Goal: Information Seeking & Learning: Learn about a topic

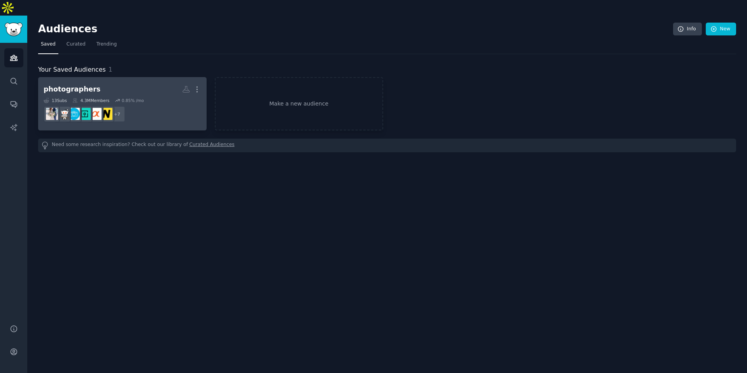
click at [164, 103] on dd "+ 7" at bounding box center [122, 114] width 157 height 22
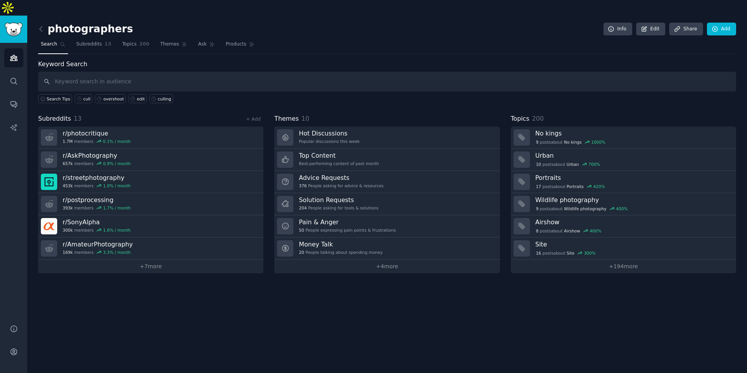
click at [144, 72] on input "text" at bounding box center [387, 82] width 698 height 20
click at [188, 98] on div "Keyword Search Search Tips cull overshoot edit culling Subreddits 13 + Add r/ p…" at bounding box center [387, 165] width 698 height 213
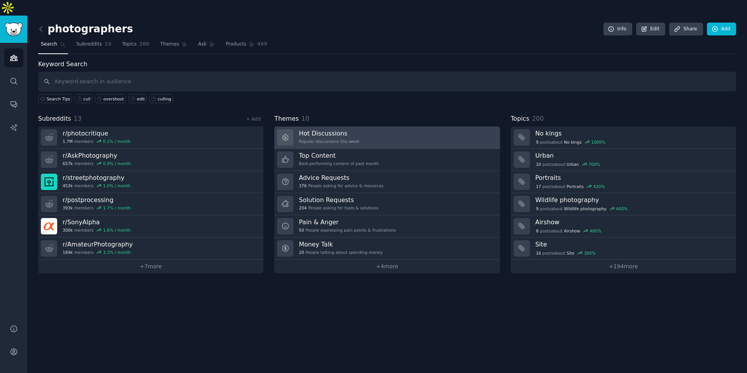
click at [345, 129] on div "Hot Discussions Popular discussions this week" at bounding box center [329, 137] width 61 height 16
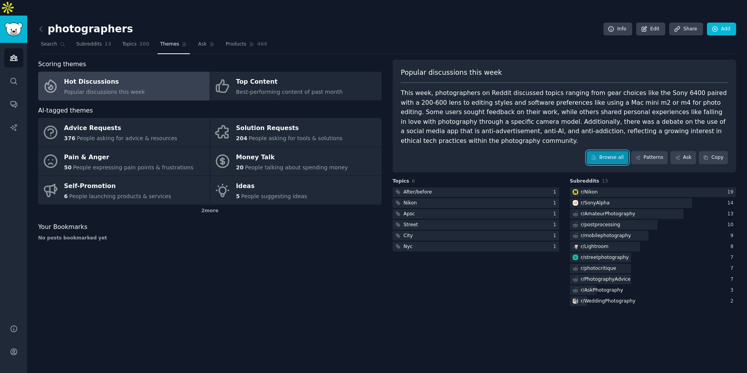
click at [612, 151] on link "Browse all" at bounding box center [607, 157] width 42 height 13
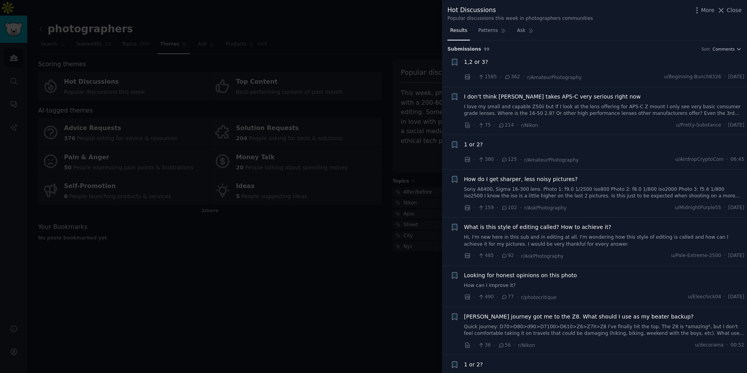
click at [529, 182] on span "How do I get sharper, less noisy pictures?" at bounding box center [521, 179] width 114 height 8
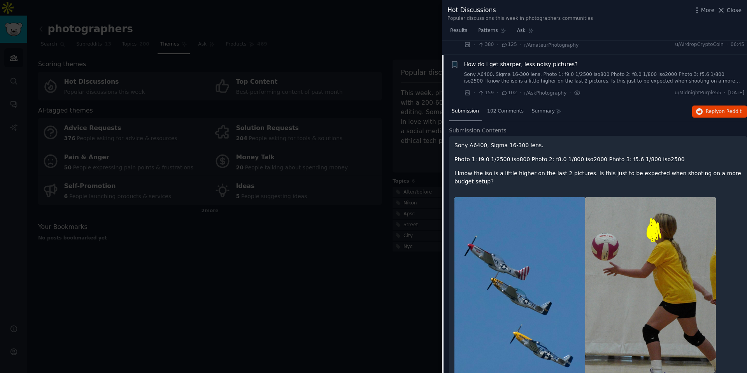
scroll to position [129, 0]
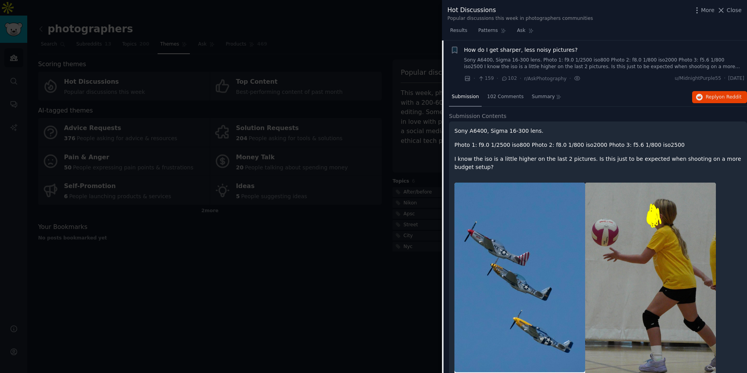
click at [526, 66] on link "Sony A6400, Sigma 16-300 lens. Photo 1: f9.0 1/2500 iso800 Photo 2: f8.0 1/800 …" at bounding box center [604, 64] width 280 height 14
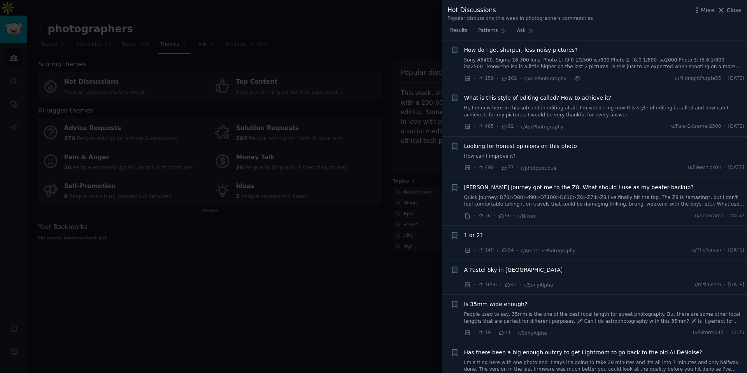
click at [526, 109] on link "Hi, I'm new here in this sub and in editing at all. I'm wondering how this styl…" at bounding box center [604, 112] width 280 height 14
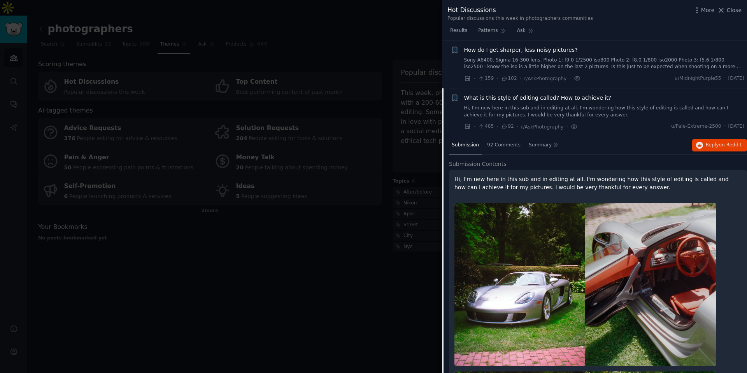
scroll to position [177, 0]
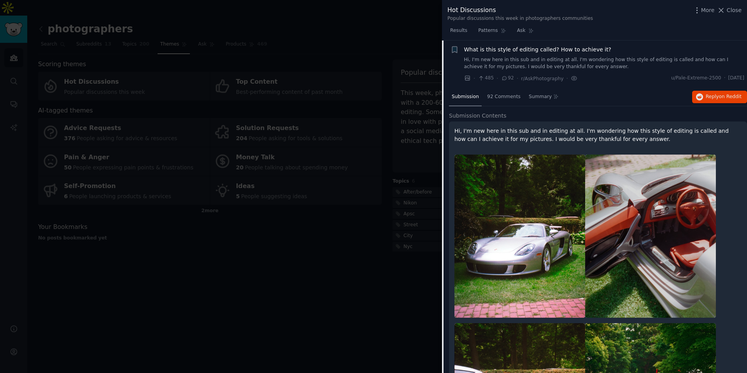
click at [527, 56] on link "Hi, I'm new here in this sub and in editing at all. I'm wondering how this styl…" at bounding box center [604, 63] width 280 height 14
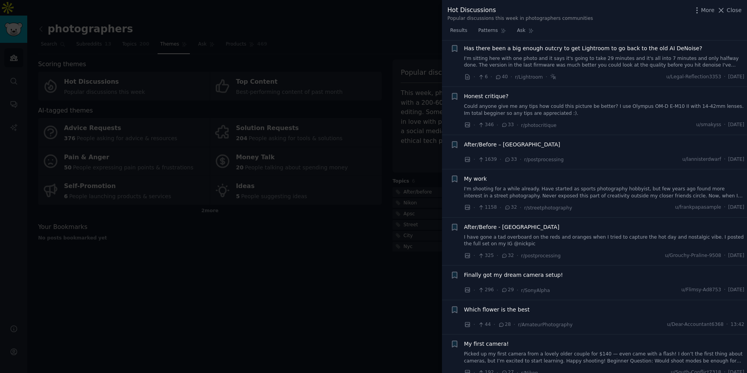
scroll to position [425, 0]
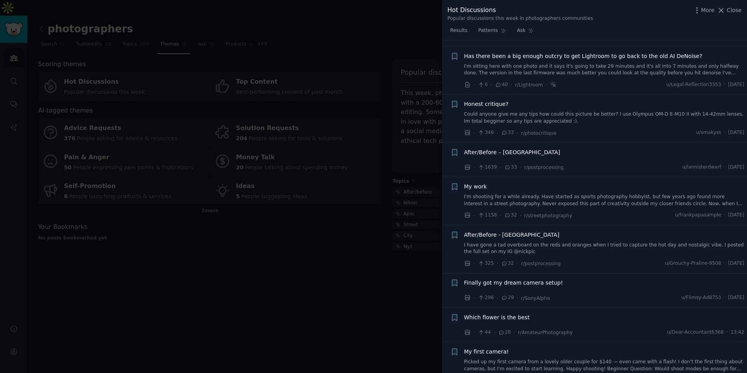
click at [532, 150] on span "After/Before – [GEOGRAPHIC_DATA]" at bounding box center [512, 152] width 96 height 8
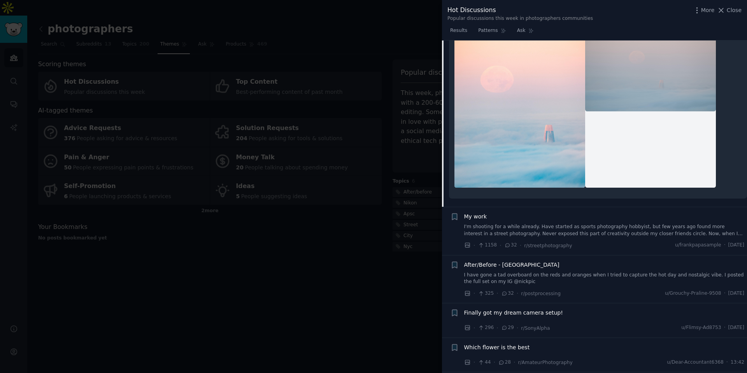
scroll to position [622, 0]
click at [547, 224] on link "I'm shooting for a while already. Have started as sports photography hobbyist, …" at bounding box center [604, 230] width 280 height 14
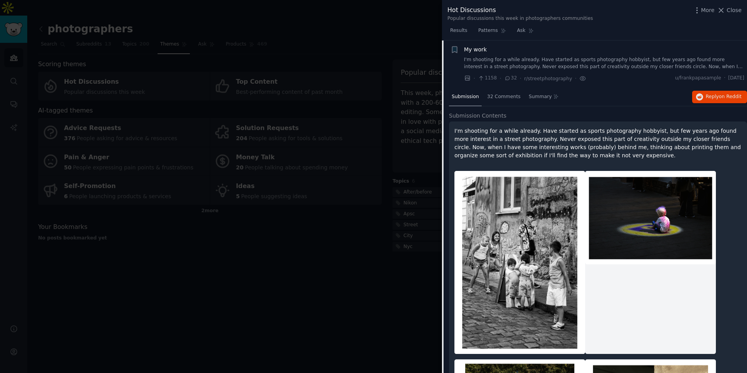
scroll to position [544, 0]
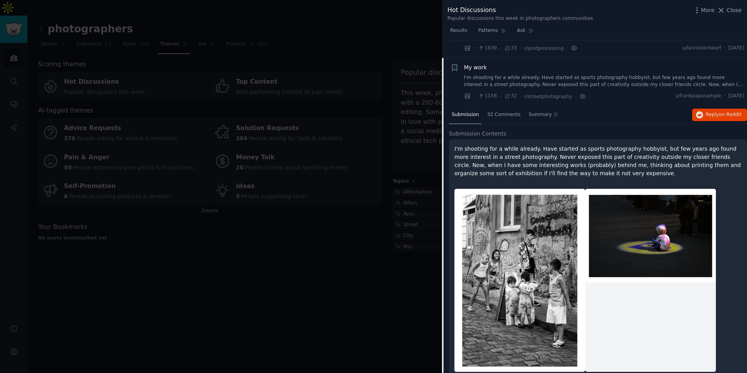
click at [562, 79] on link "I'm shooting for a while already. Have started as sports photography hobbyist, …" at bounding box center [604, 81] width 280 height 14
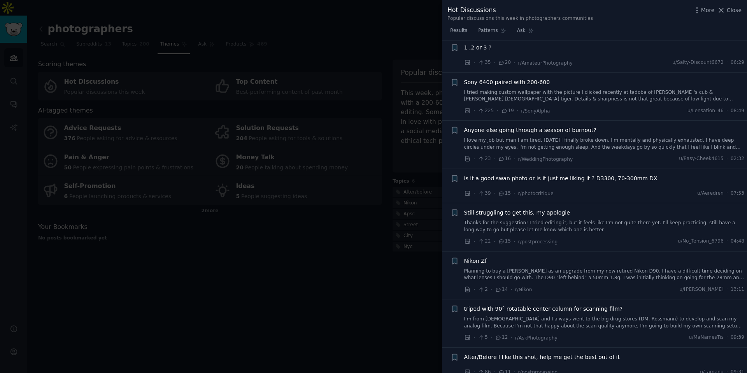
scroll to position [1059, 0]
click at [528, 212] on span "Still struggling to get this, my apologie" at bounding box center [517, 212] width 106 height 8
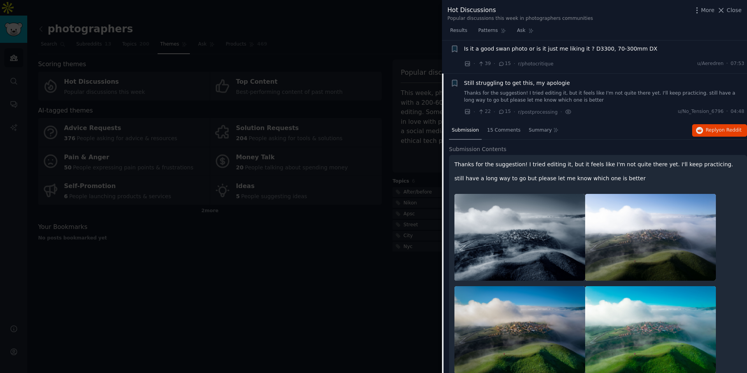
scroll to position [1221, 0]
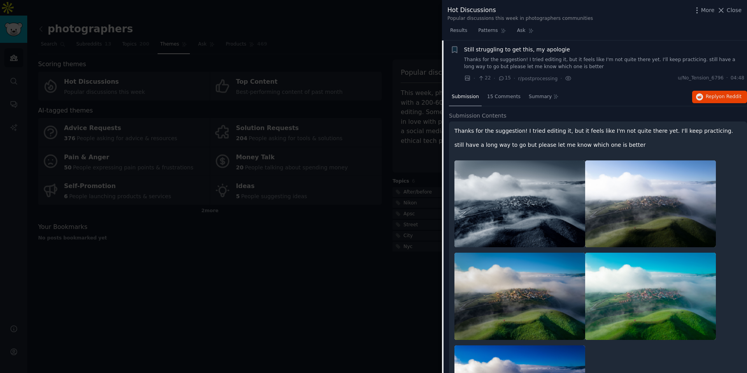
click at [555, 67] on link "Thanks for the suggestion! I tried editing it, but it feels like I'm not quite …" at bounding box center [604, 63] width 280 height 14
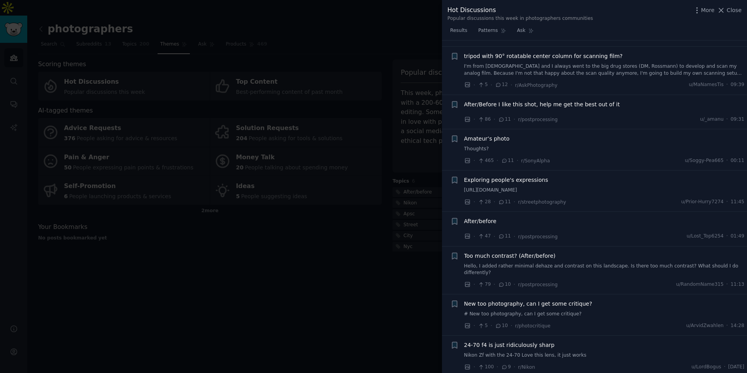
scroll to position [1419, 0]
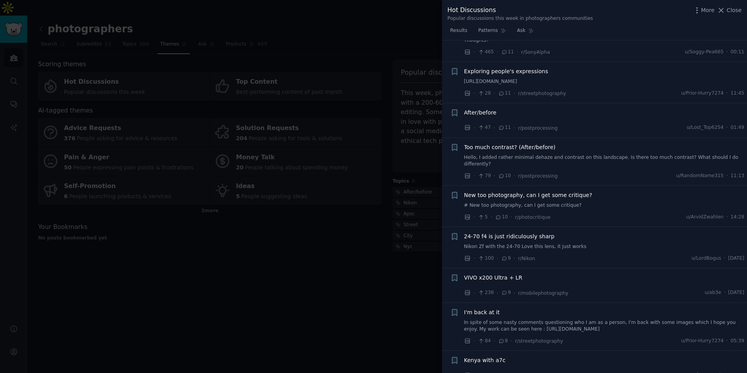
click at [535, 82] on link "[URL][DOMAIN_NAME]" at bounding box center [604, 81] width 280 height 7
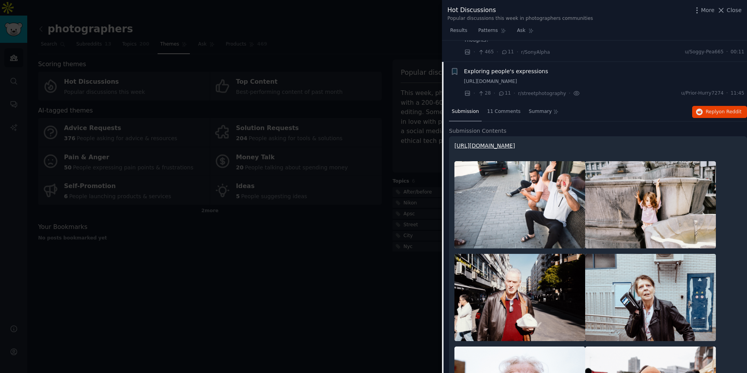
scroll to position [1441, 0]
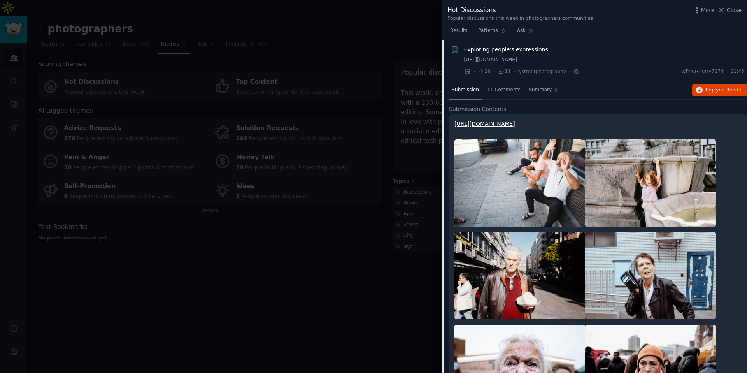
click at [533, 51] on span "Exploring people's expressions" at bounding box center [506, 49] width 84 height 8
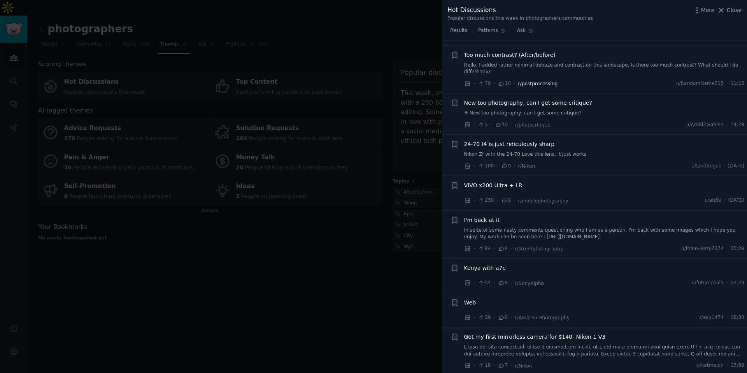
scroll to position [1513, 0]
click at [542, 103] on span "New too photography, can I get some critique?" at bounding box center [528, 101] width 128 height 8
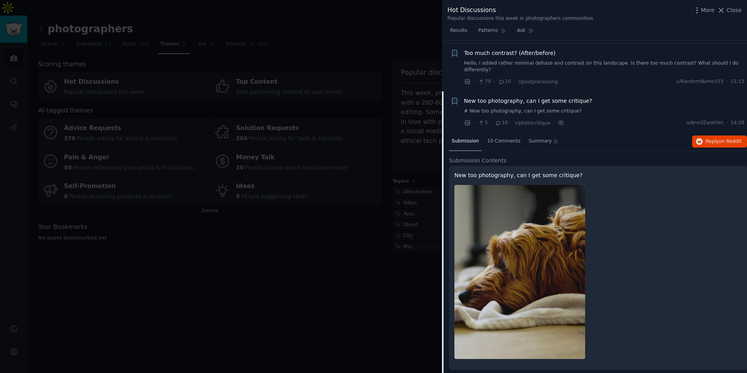
scroll to position [1565, 0]
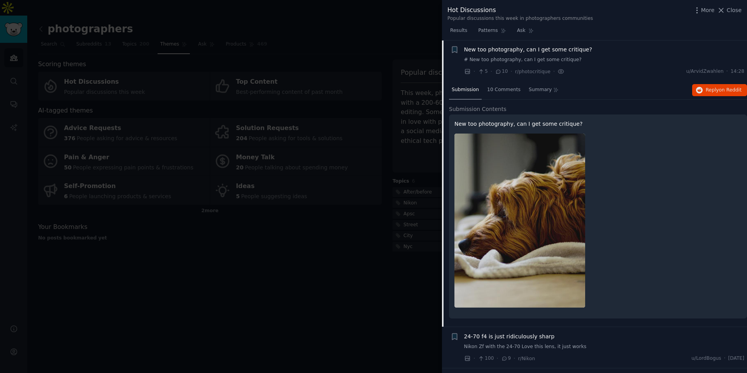
click at [542, 52] on span "New too photography, can I get some critique?" at bounding box center [528, 49] width 128 height 8
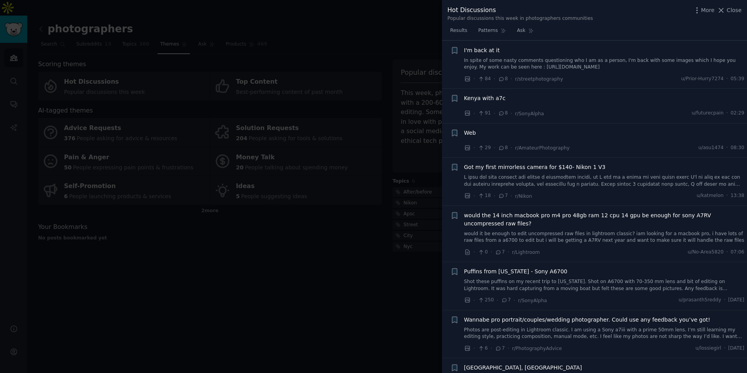
scroll to position [1682, 0]
click at [530, 173] on link at bounding box center [604, 180] width 280 height 14
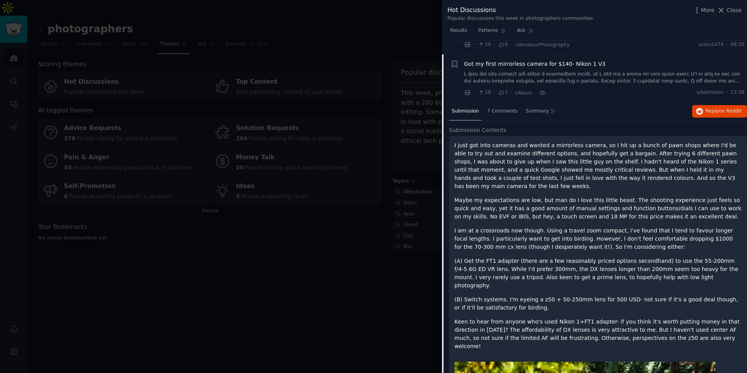
scroll to position [1774, 0]
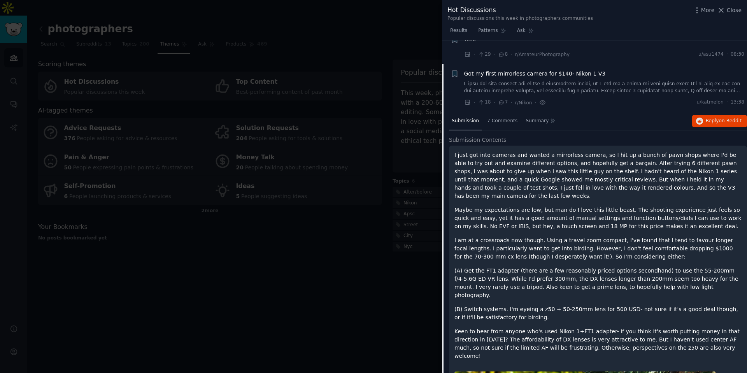
click at [539, 77] on span "Got my first mirrorless camera for $140- Nikon 1 V3" at bounding box center [535, 74] width 142 height 8
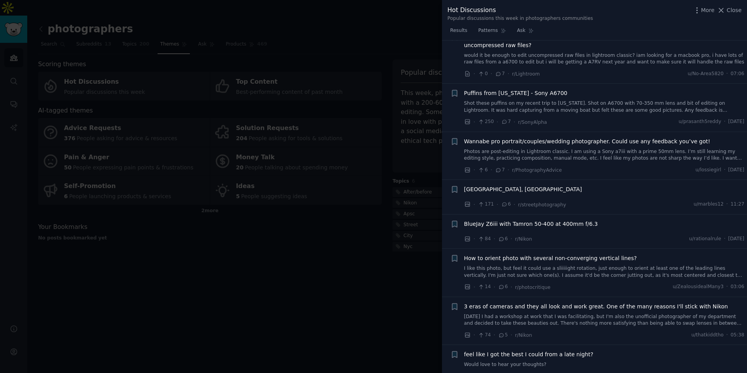
scroll to position [1869, 0]
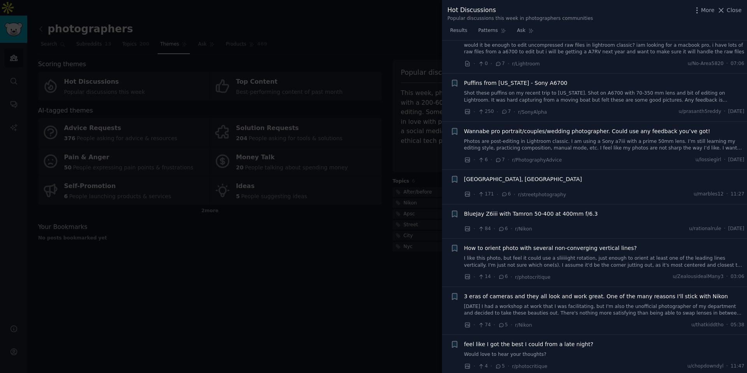
click at [543, 140] on link "Photos are post-editing in Lightroom classic. I am using a Sony a7iii with a pr…" at bounding box center [604, 145] width 280 height 14
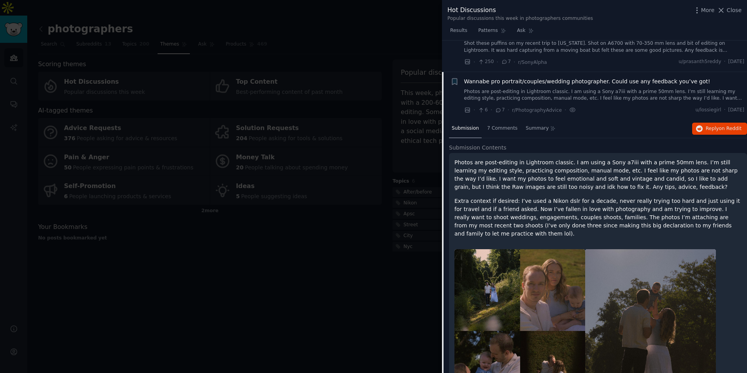
scroll to position [1878, 0]
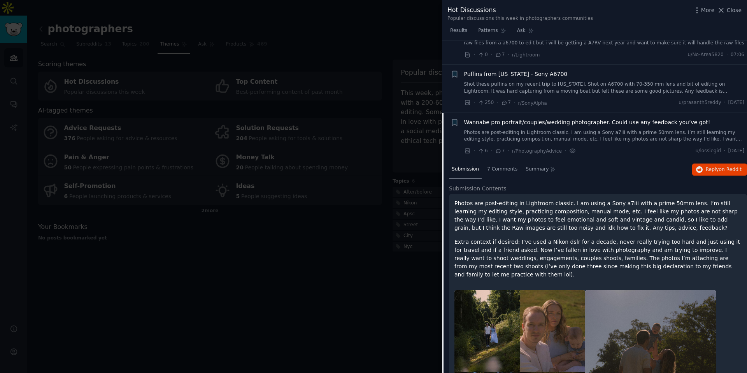
click at [542, 133] on link "Photos are post-editing in Lightroom classic. I am using a Sony a7iii with a pr…" at bounding box center [604, 136] width 280 height 14
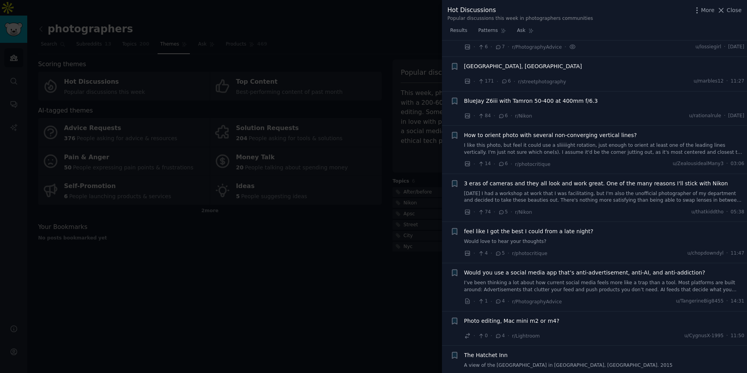
scroll to position [2014, 0]
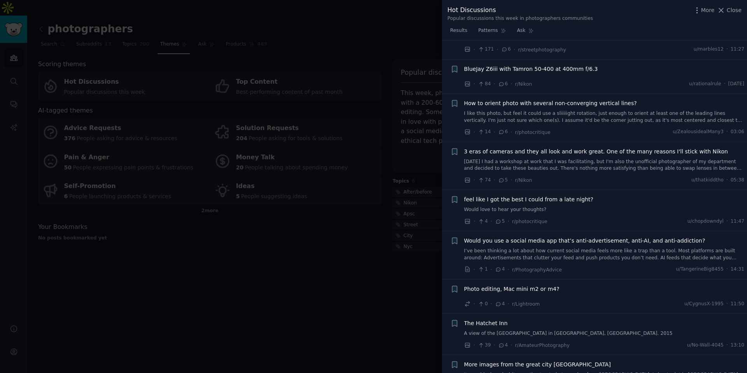
click at [558, 245] on div "Would you use a social media app that’s anti-advertisement, anti-AI, and anti-a…" at bounding box center [604, 248] width 280 height 24
click at [553, 247] on div "Would you use a social media app that’s anti-advertisement, anti-AI, and anti-a…" at bounding box center [604, 248] width 280 height 24
click at [530, 237] on span "Would you use a social media app that’s anti-advertisement, anti-AI, and anti-a…" at bounding box center [584, 240] width 241 height 8
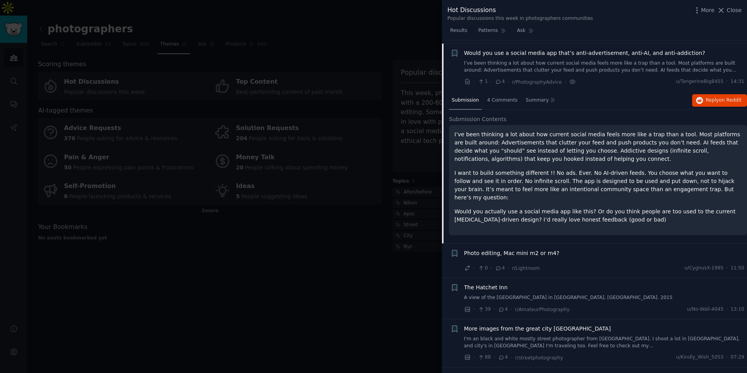
scroll to position [2205, 0]
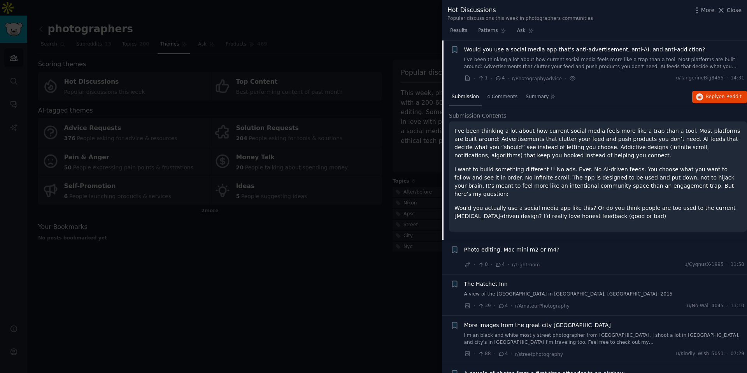
click at [507, 49] on span "Would you use a social media app that’s anti-advertisement, anti-AI, and anti-a…" at bounding box center [584, 49] width 241 height 8
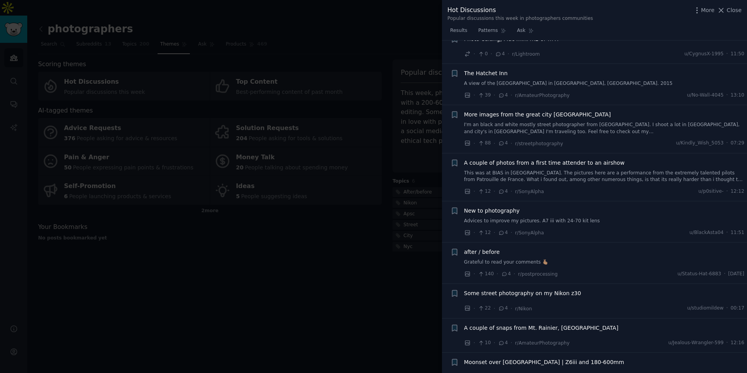
scroll to position [2325, 0]
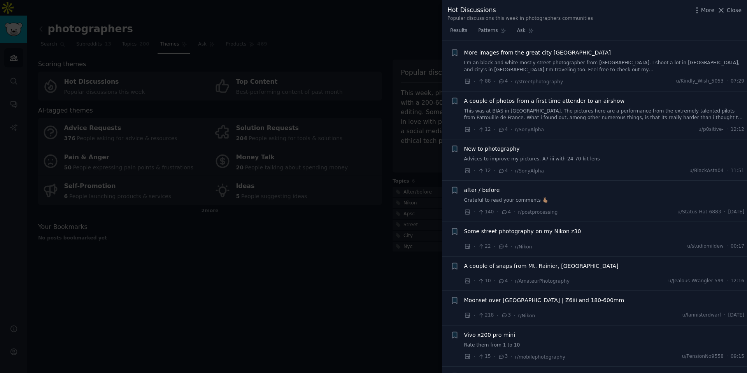
click at [532, 159] on link "Advices to improve my pictures. A7 iii with 24-70 kit lens" at bounding box center [604, 159] width 280 height 7
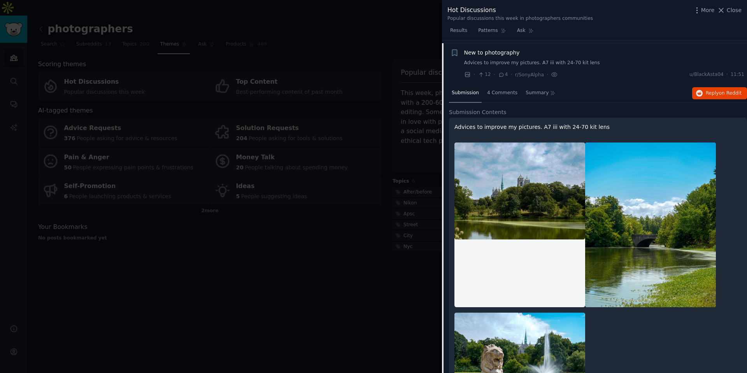
click at [534, 145] on div at bounding box center [597, 299] width 287 height 325
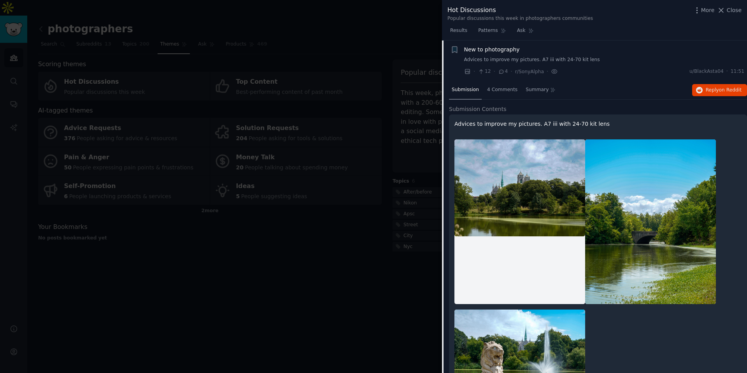
click at [526, 61] on link "Advices to improve my pictures. A7 iii with 24-70 kit lens" at bounding box center [604, 59] width 280 height 7
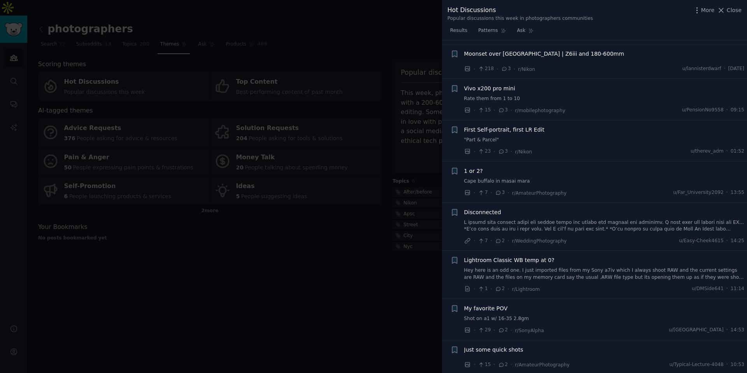
scroll to position [2584, 0]
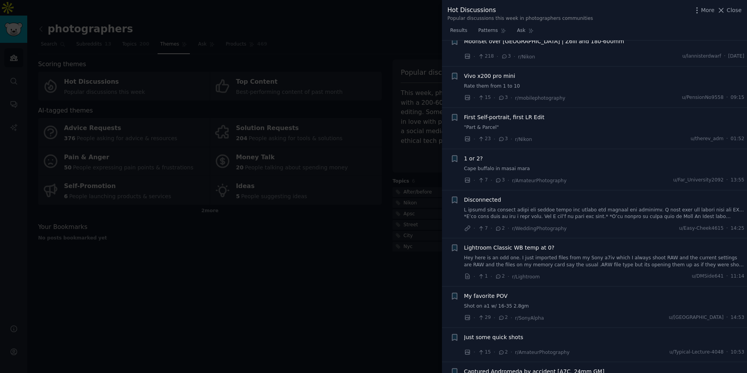
click at [540, 210] on link at bounding box center [604, 213] width 280 height 14
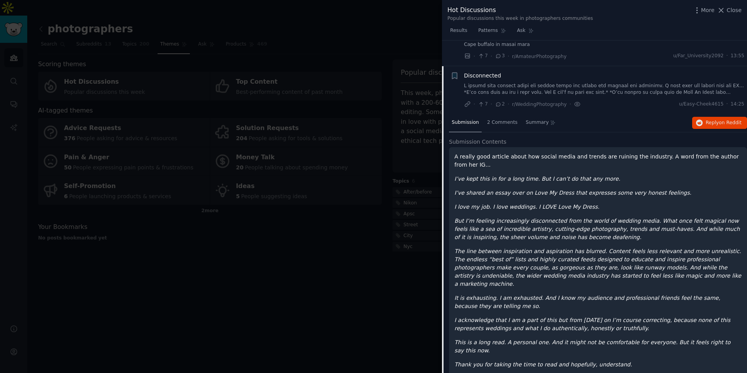
scroll to position [2734, 0]
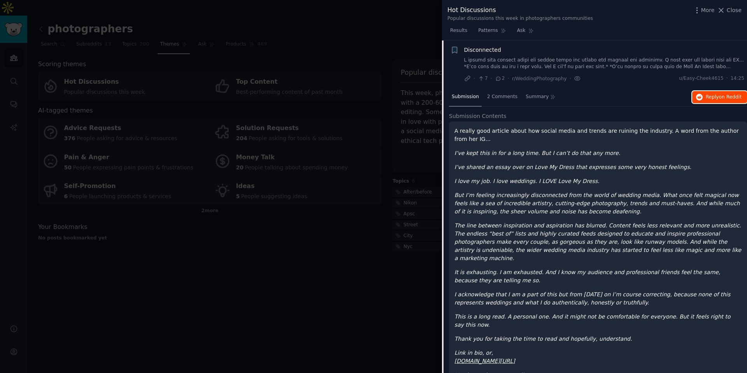
click at [695, 101] on button "Reply on Reddit" at bounding box center [719, 97] width 55 height 12
click at [502, 61] on link at bounding box center [604, 64] width 280 height 14
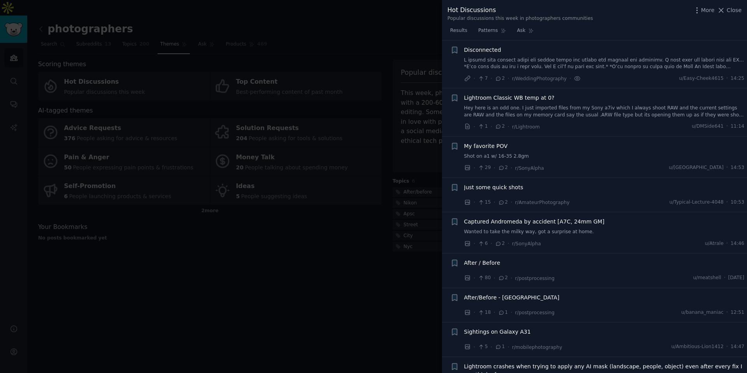
click at [511, 107] on link "Hey here is an odd one. I just imported files from my Sony a7iv which I always …" at bounding box center [604, 112] width 280 height 14
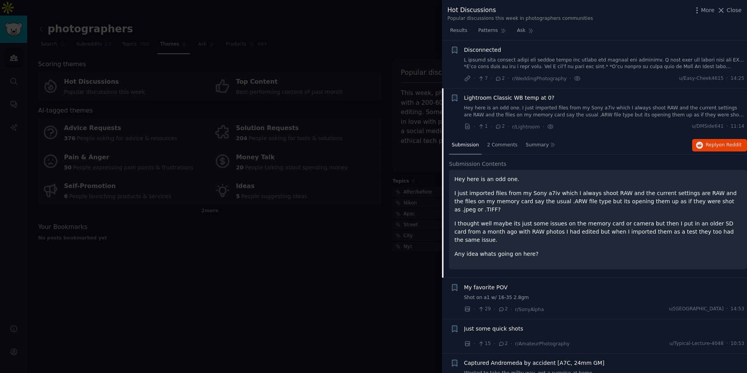
scroll to position [2782, 0]
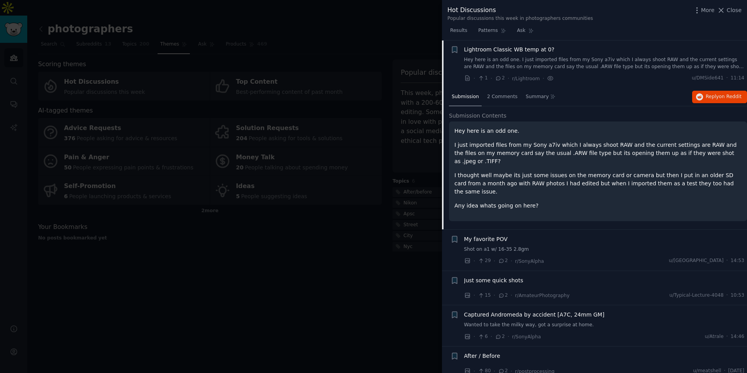
click at [518, 63] on link "Hey here is an odd one. I just imported files from my Sony a7iv which I always …" at bounding box center [604, 63] width 280 height 14
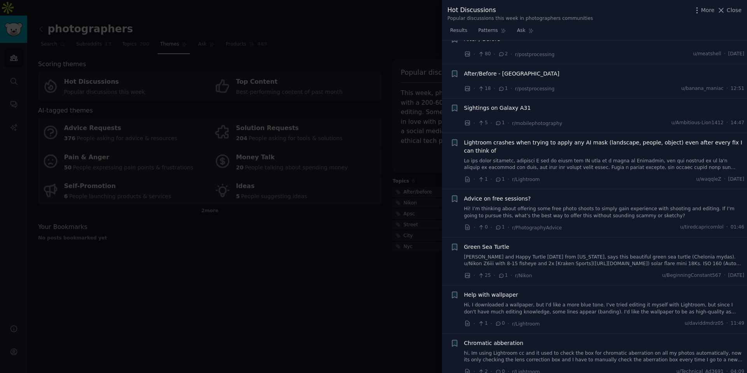
scroll to position [2967, 0]
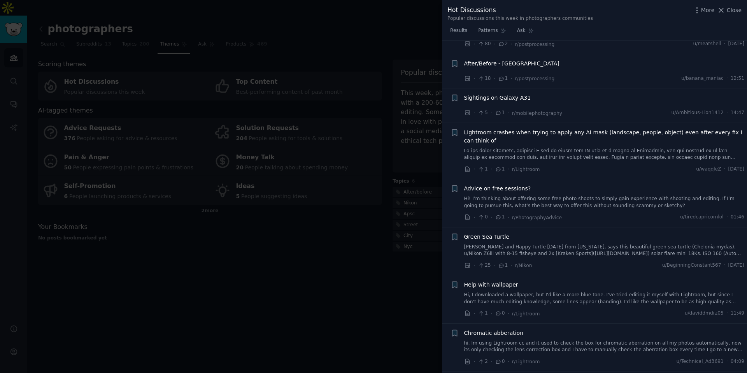
click at [526, 141] on span "Lightroom crashes when trying to apply any AI mask (landscape, people, object) …" at bounding box center [604, 136] width 280 height 16
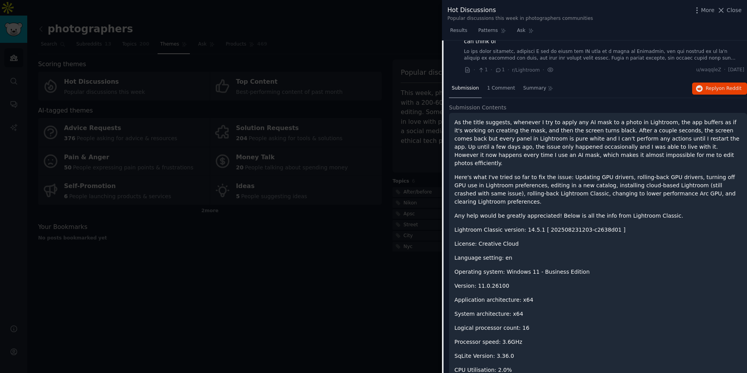
scroll to position [2899, 0]
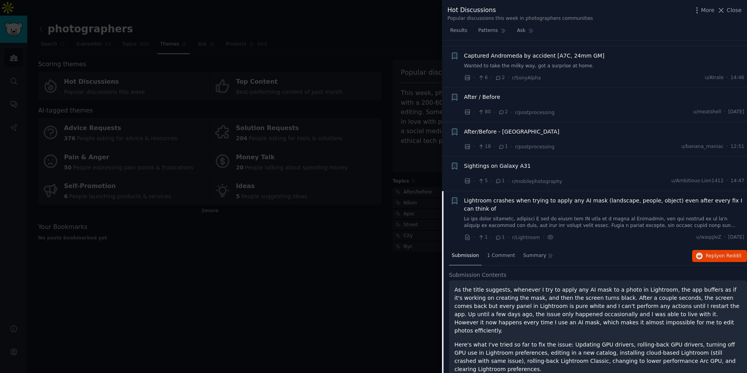
click at [562, 195] on li "+ Lightroom crashes when trying to apply any AI mask (landscape, people, object…" at bounding box center [594, 219] width 305 height 56
click at [559, 204] on span "Lightroom crashes when trying to apply any AI mask (landscape, people, object) …" at bounding box center [604, 204] width 280 height 16
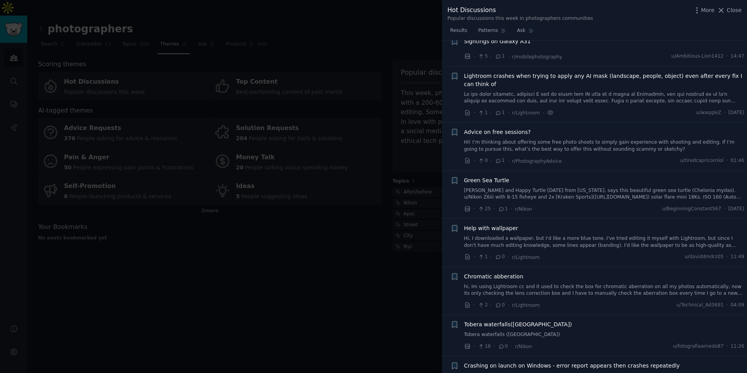
scroll to position [3050, 0]
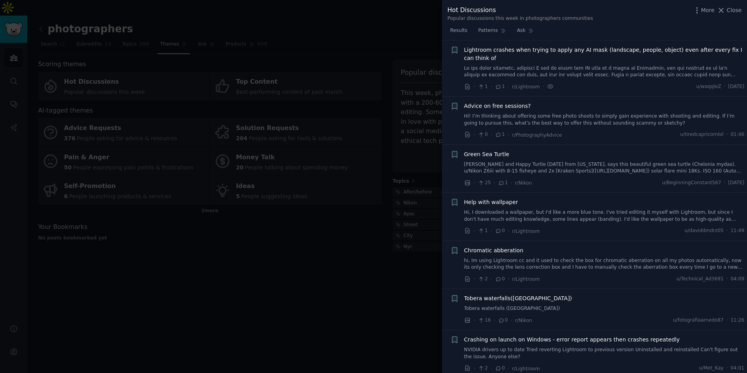
click at [559, 119] on link "Hi! I’m thinking about offering some free photo shoots to simply gain experienc…" at bounding box center [604, 120] width 280 height 14
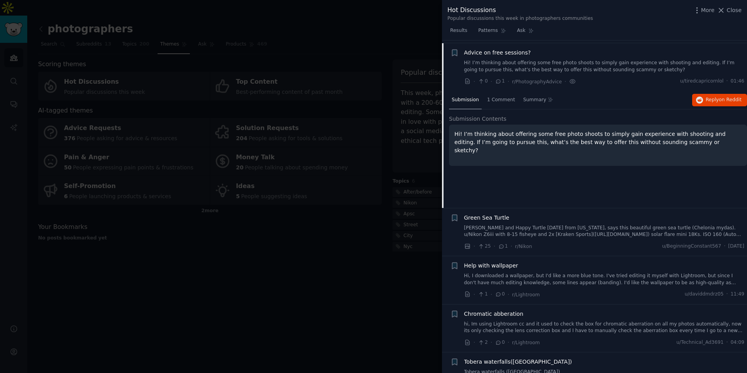
scroll to position [3101, 0]
click at [696, 95] on div "Submission 1 Comment Summary Reply on Reddit" at bounding box center [598, 102] width 298 height 19
click at [696, 100] on icon "button" at bounding box center [699, 102] width 7 height 7
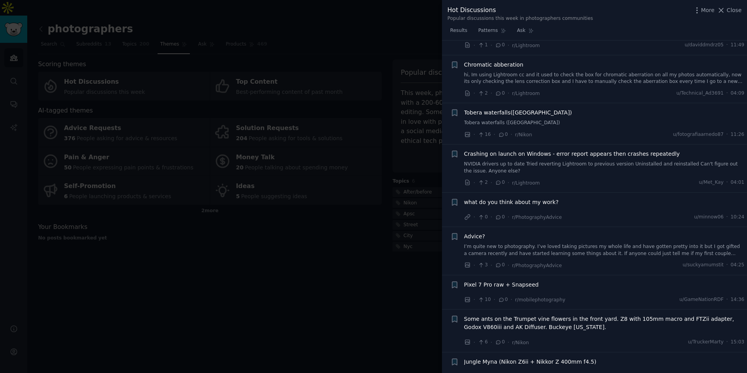
scroll to position [3353, 0]
click at [518, 247] on link "I’m quite new to photography. I’ve loved taking pictures my whole life and have…" at bounding box center [604, 249] width 280 height 14
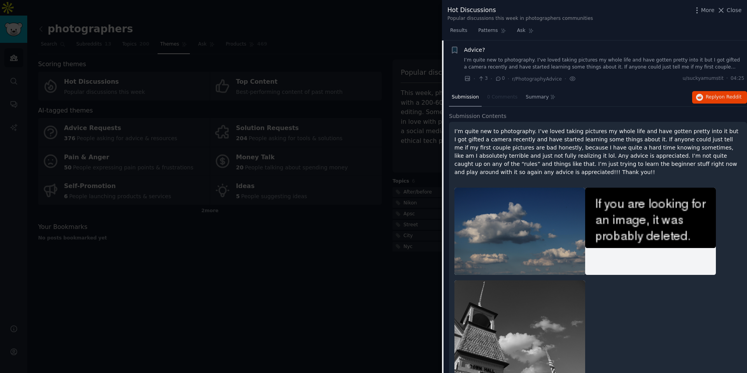
scroll to position [3422, 0]
click at [555, 62] on link "I’m quite new to photography. I’ve loved taking pictures my whole life and have…" at bounding box center [604, 63] width 280 height 14
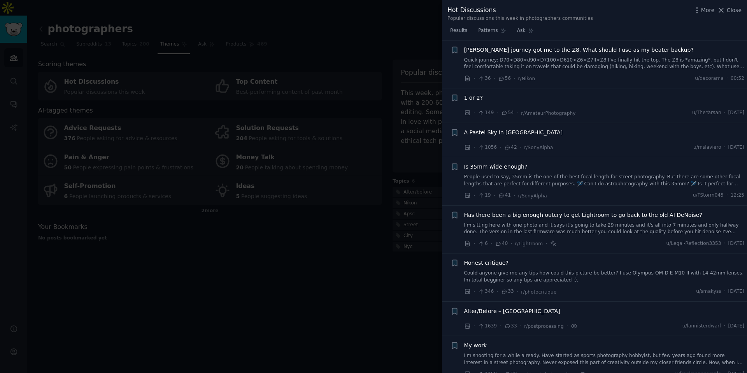
scroll to position [265, 0]
click at [523, 177] on link "People used to say, 35mm is the one of the best focal length for street photogr…" at bounding box center [604, 182] width 280 height 14
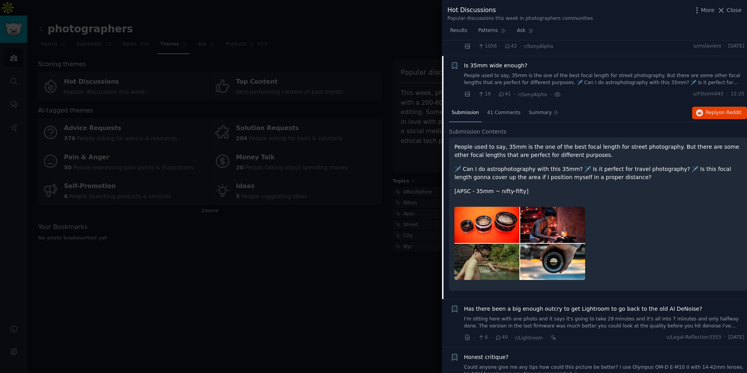
scroll to position [383, 0]
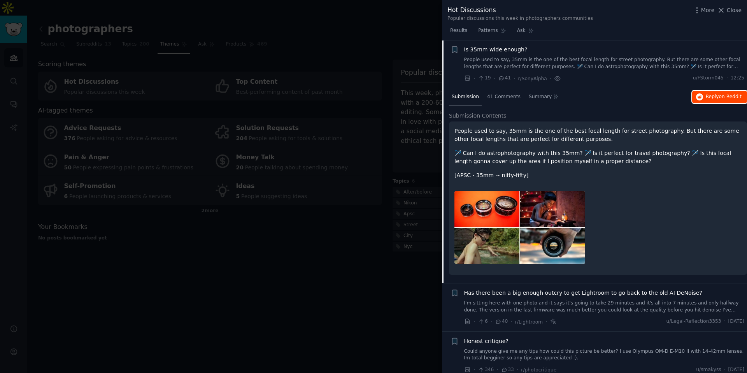
click at [705, 99] on span "Reply on Reddit" at bounding box center [723, 96] width 36 height 7
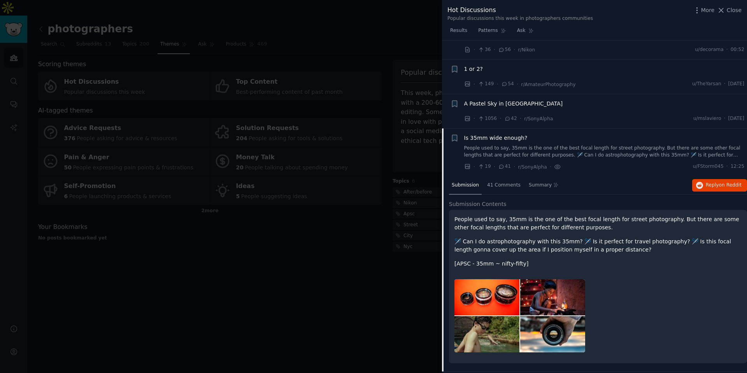
click at [575, 154] on link "People used to say, 35mm is the one of the best focal length for street photogr…" at bounding box center [604, 152] width 280 height 14
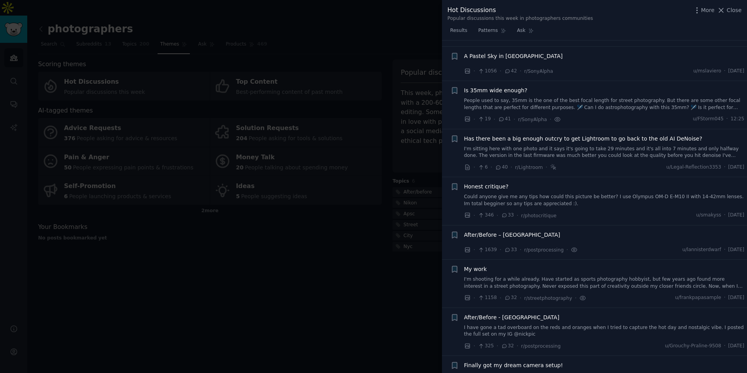
scroll to position [330, 0]
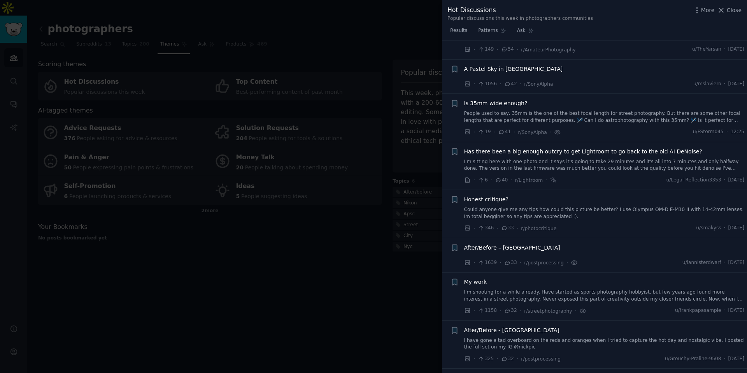
click at [571, 78] on div "A Pastel Sky in [GEOGRAPHIC_DATA] · 1056 · 42 · r/[PERSON_NAME] u/mslaviero · […" at bounding box center [604, 76] width 280 height 23
click at [544, 69] on div "A Pastel Sky in [GEOGRAPHIC_DATA]" at bounding box center [604, 69] width 280 height 8
click at [519, 71] on span "A Pastel Sky in [GEOGRAPHIC_DATA]" at bounding box center [513, 69] width 99 height 8
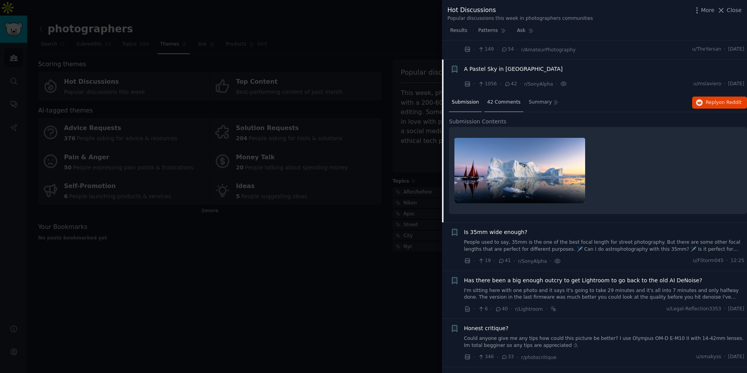
scroll to position [349, 0]
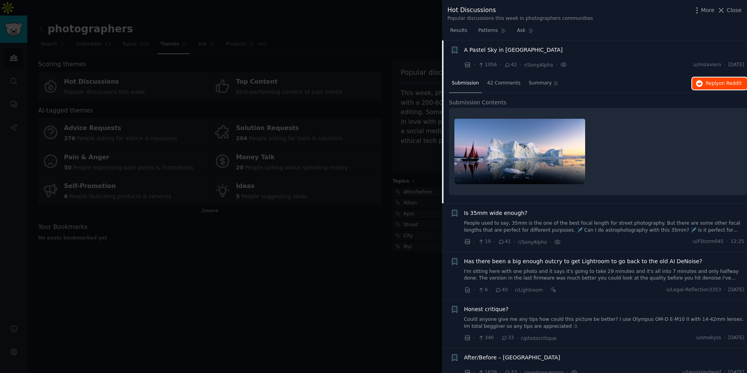
click at [708, 85] on span "Reply on Reddit" at bounding box center [723, 83] width 36 height 7
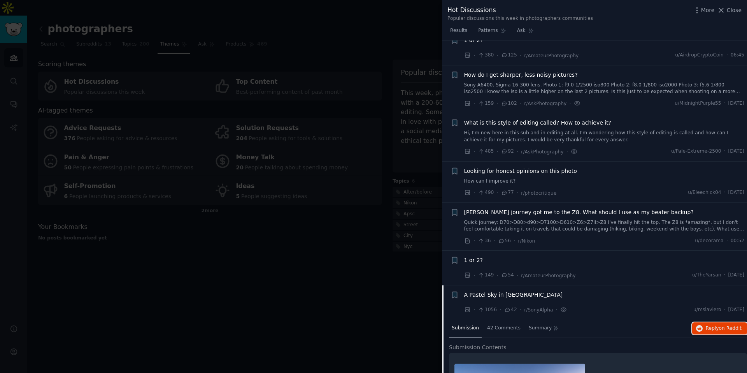
scroll to position [0, 0]
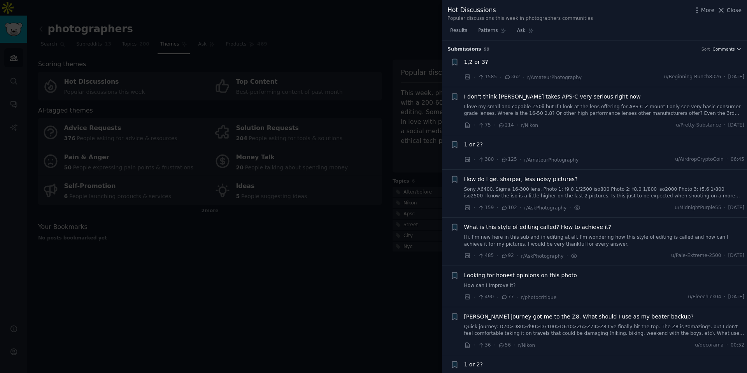
click at [400, 123] on div at bounding box center [373, 186] width 747 height 373
